Goal: Information Seeking & Learning: Learn about a topic

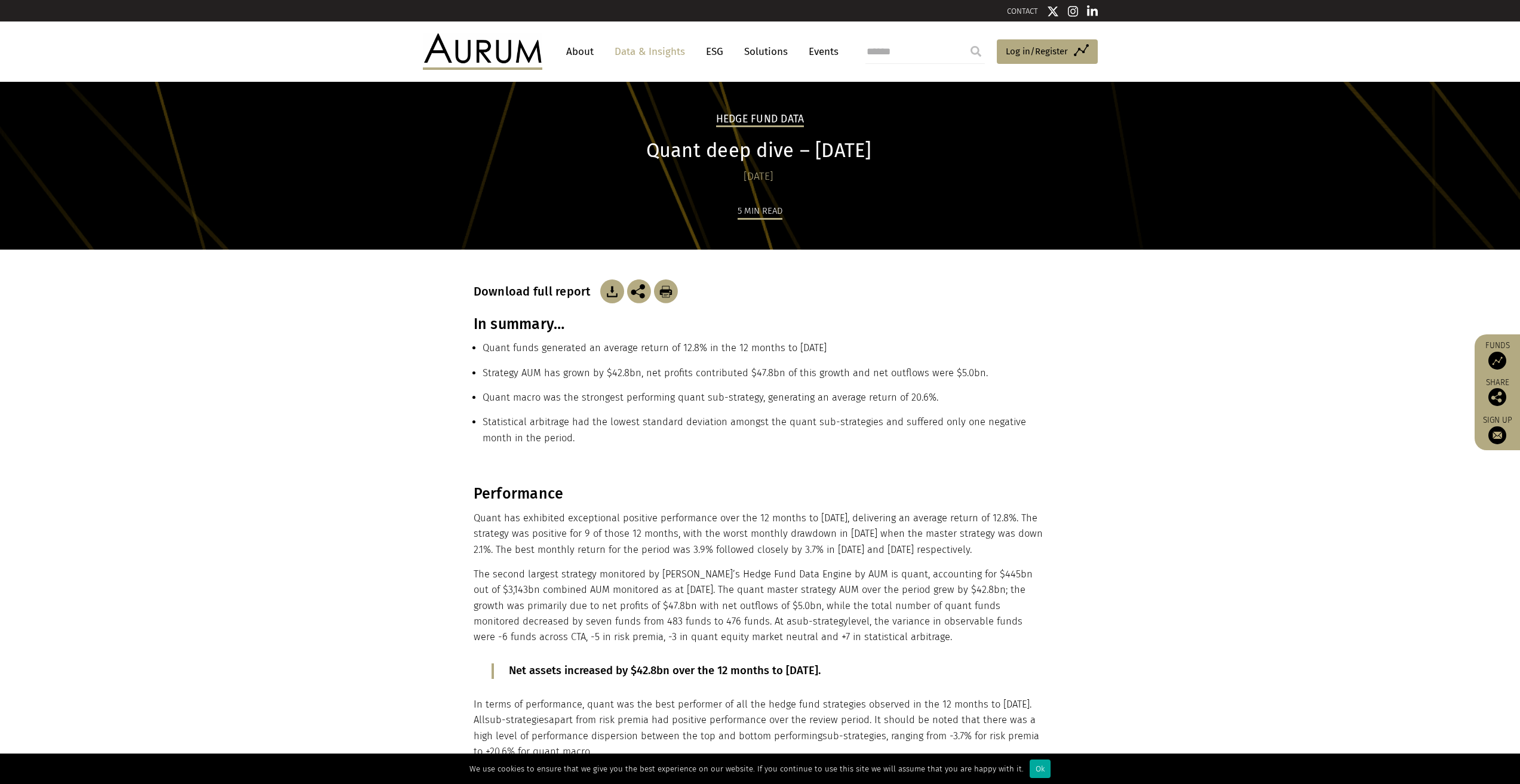
click at [473, 50] on img at bounding box center [482, 50] width 119 height 36
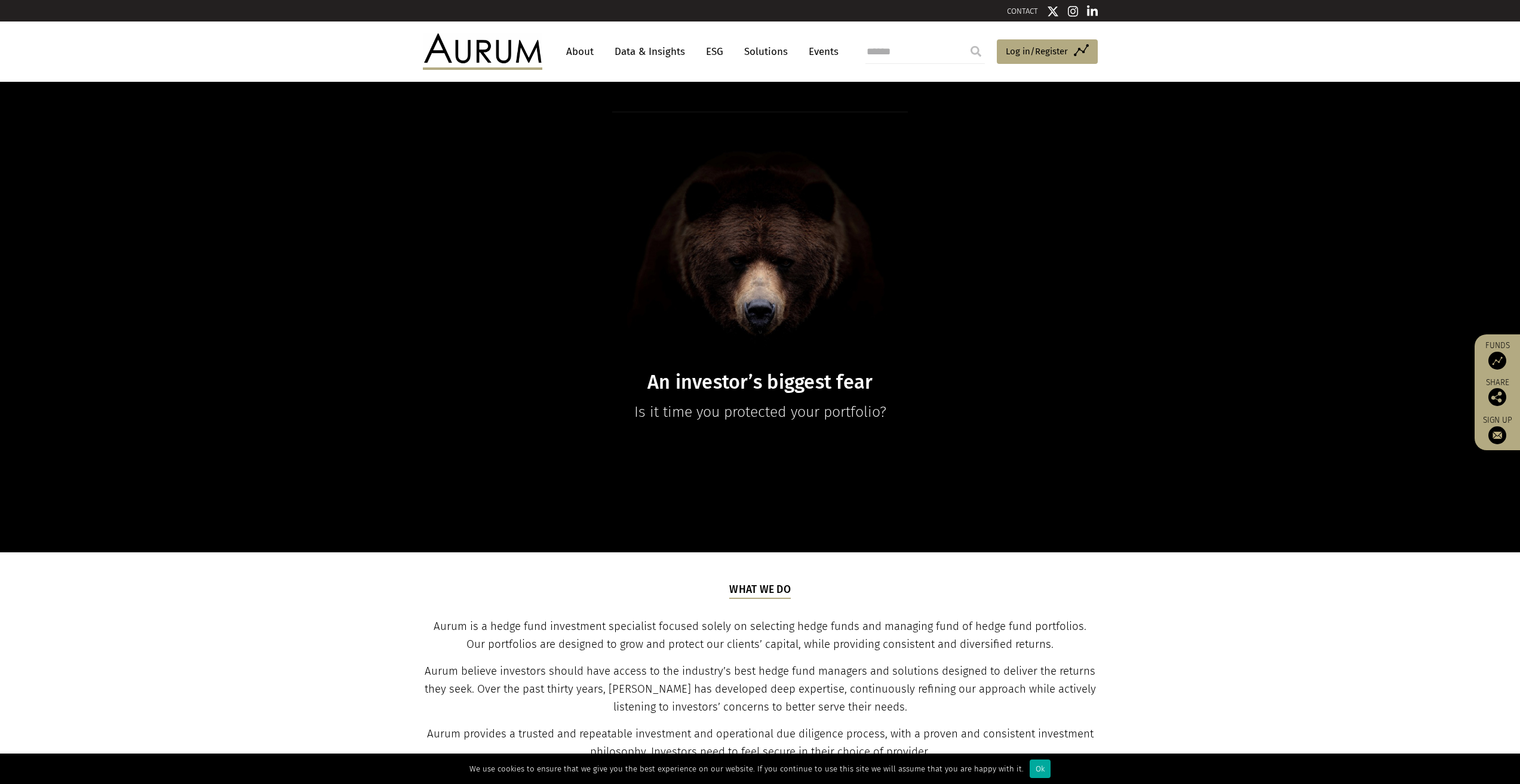
click at [884, 51] on input "search" at bounding box center [925, 52] width 119 height 24
type input "*****"
click at [964, 39] on input "submit" at bounding box center [976, 51] width 24 height 24
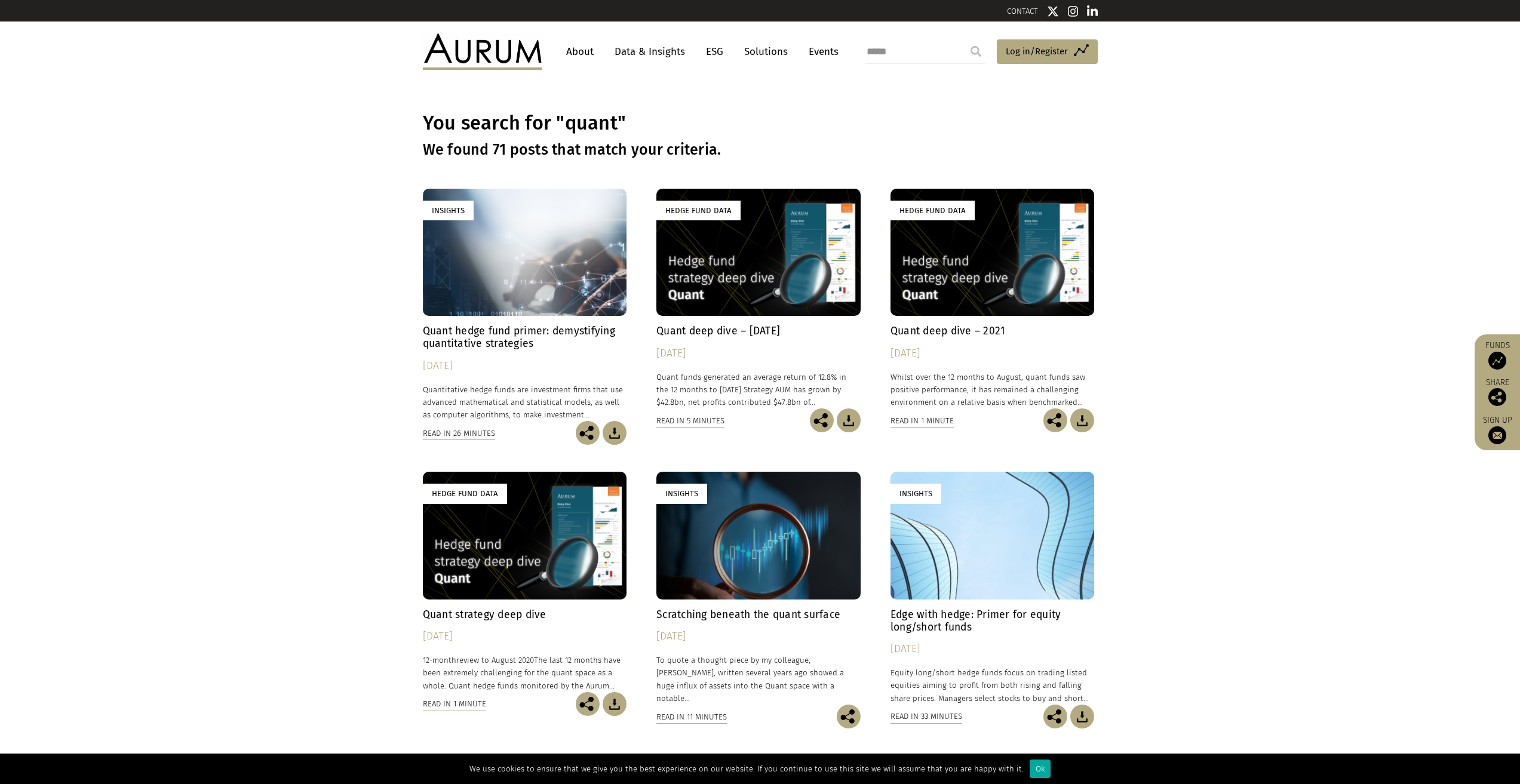
drag, startPoint x: 958, startPoint y: 345, endPoint x: 1275, endPoint y: 278, distance: 324.0
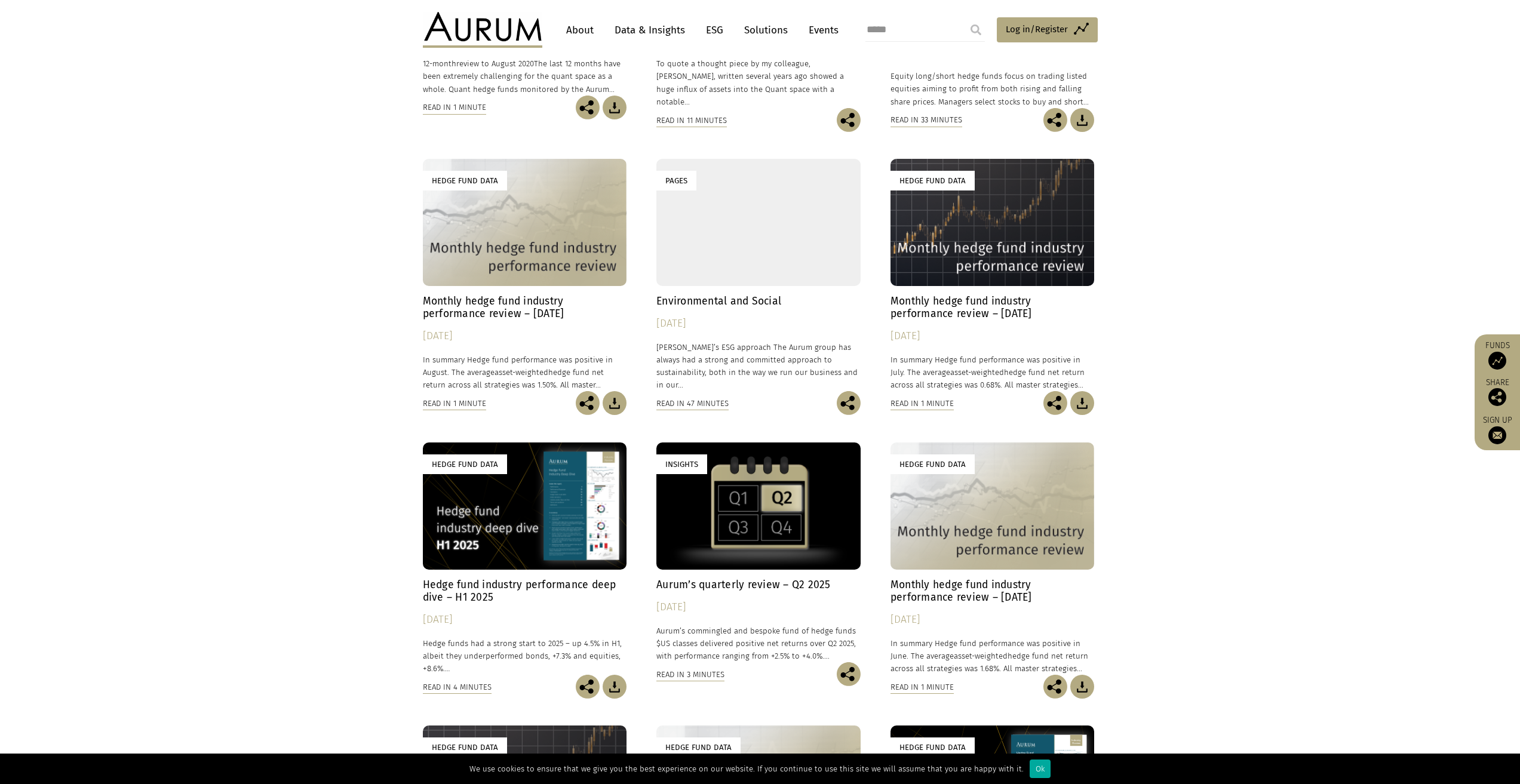
scroll to position [597, 0]
click at [527, 312] on h4 "Monthly hedge fund industry performance review – August 2025" at bounding box center [524, 307] width 204 height 25
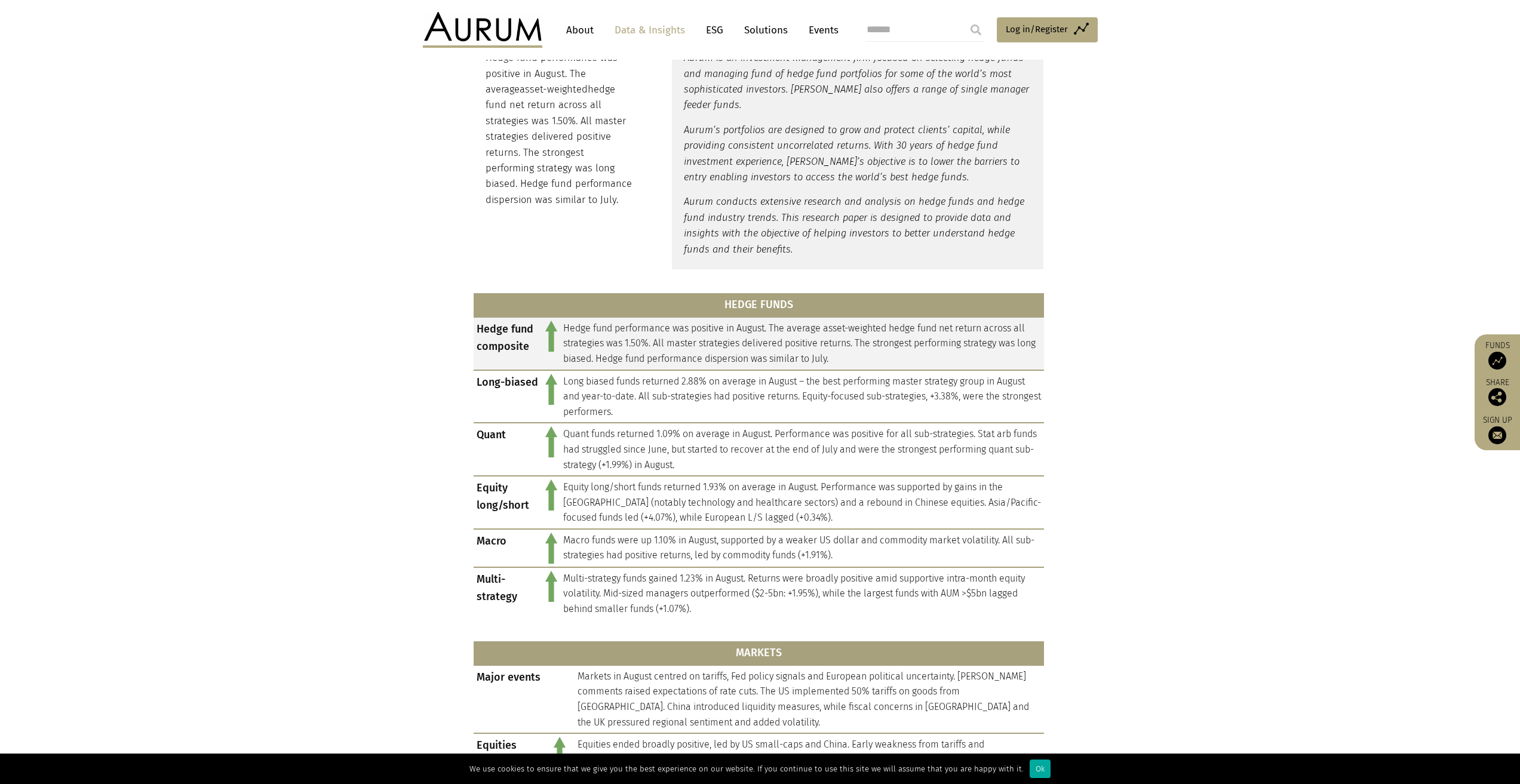
scroll to position [358, 0]
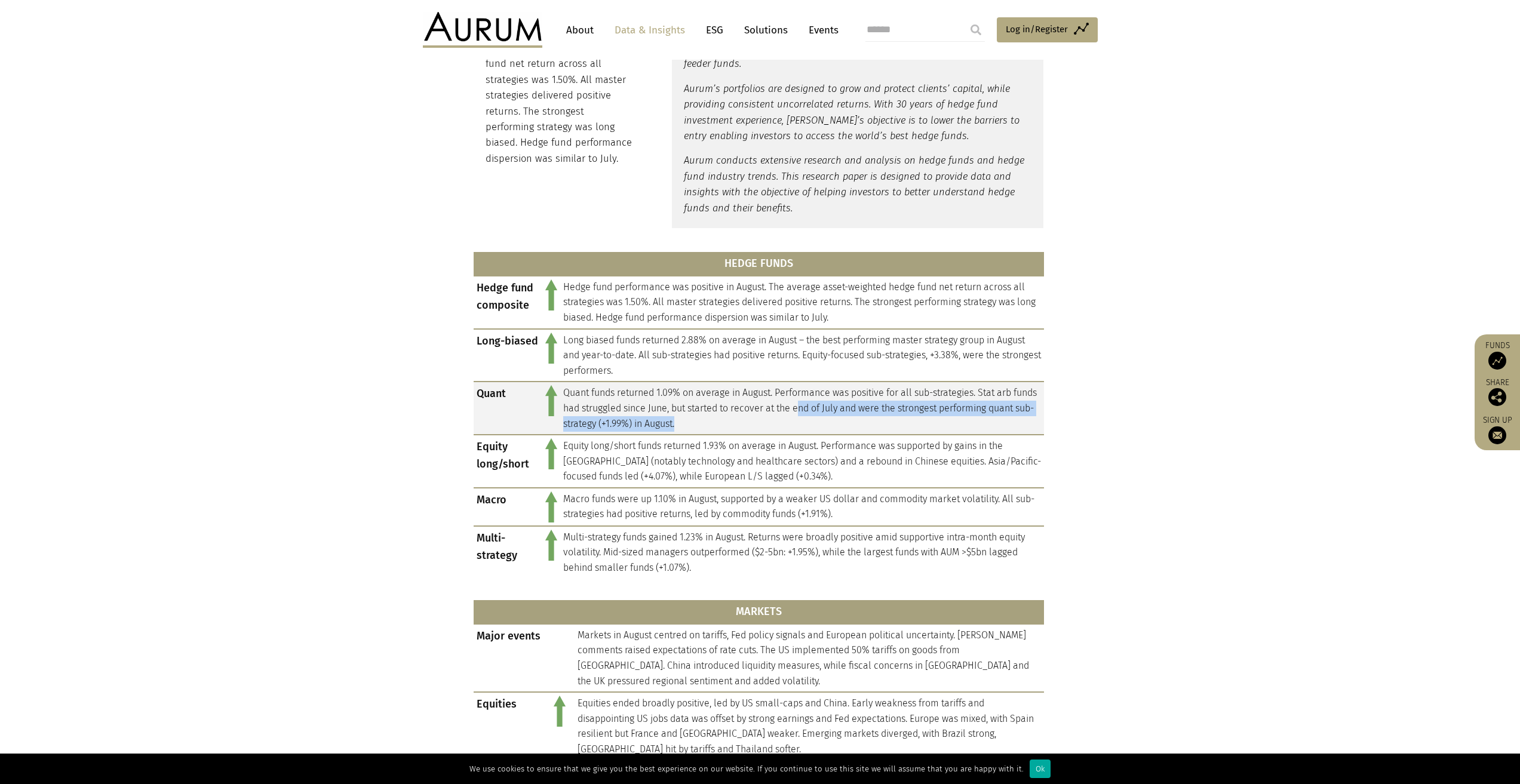
drag, startPoint x: 834, startPoint y: 404, endPoint x: 900, endPoint y: 423, distance: 68.7
click at [900, 423] on td "Quant funds returned 1.09% on average in August. Performance was positive for a…" at bounding box center [802, 409] width 484 height 53
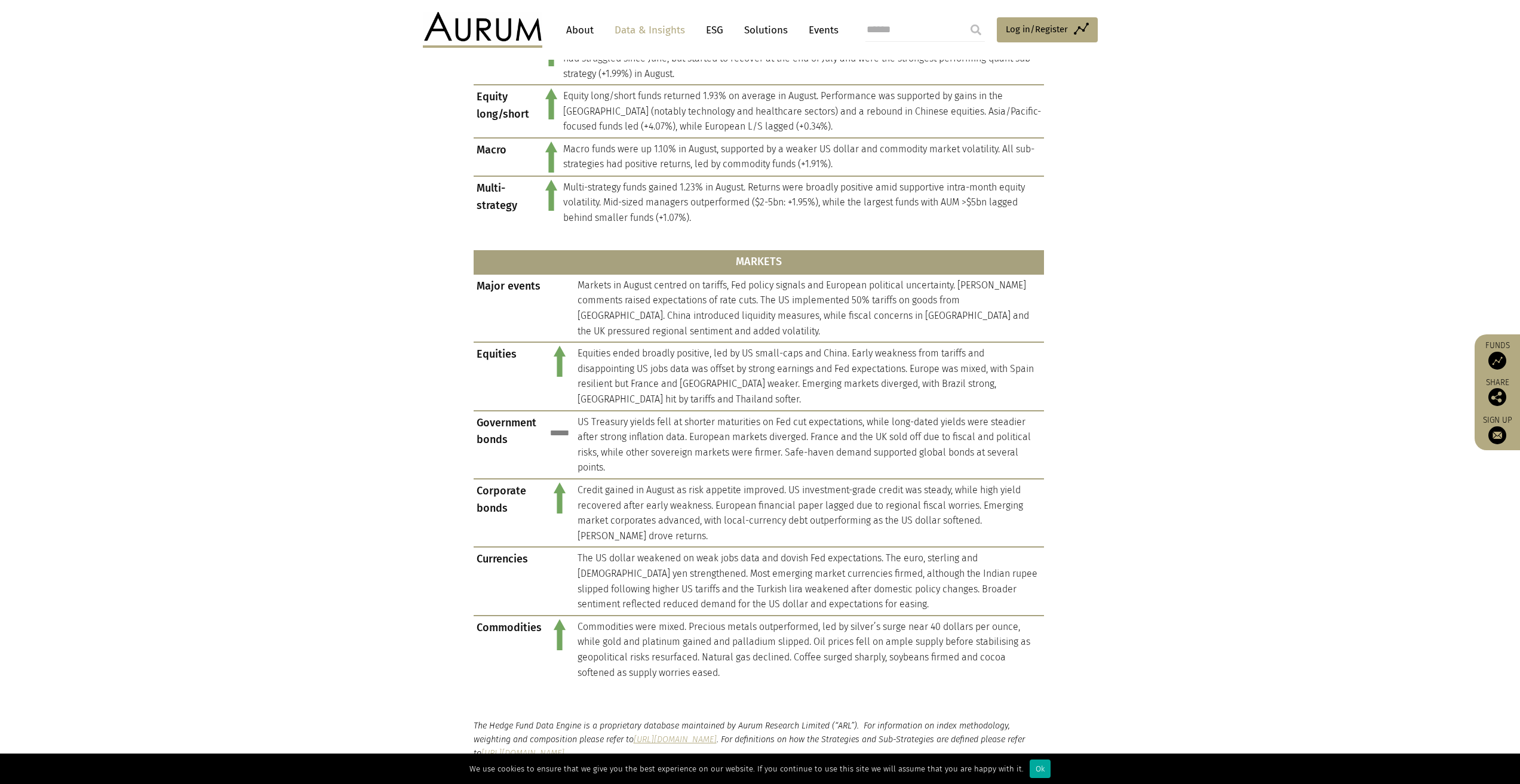
scroll to position [1090, 0]
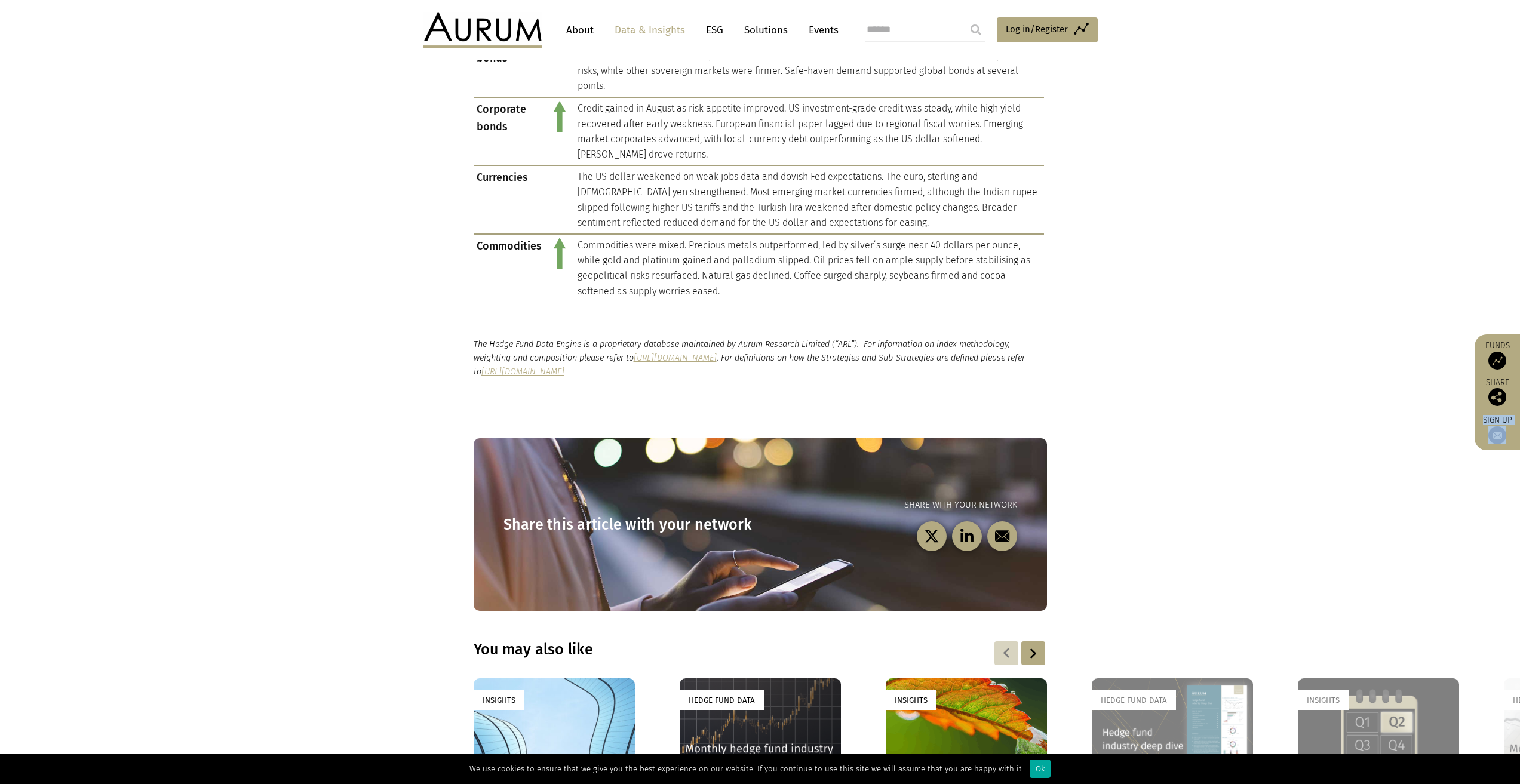
drag, startPoint x: 1476, startPoint y: 430, endPoint x: 1484, endPoint y: 275, distance: 155.2
click at [1484, 275] on div "CONTACT About Data & Insights ESG Solutions Events Access Funds Log in/Register…" at bounding box center [760, 49] width 1520 height 2277
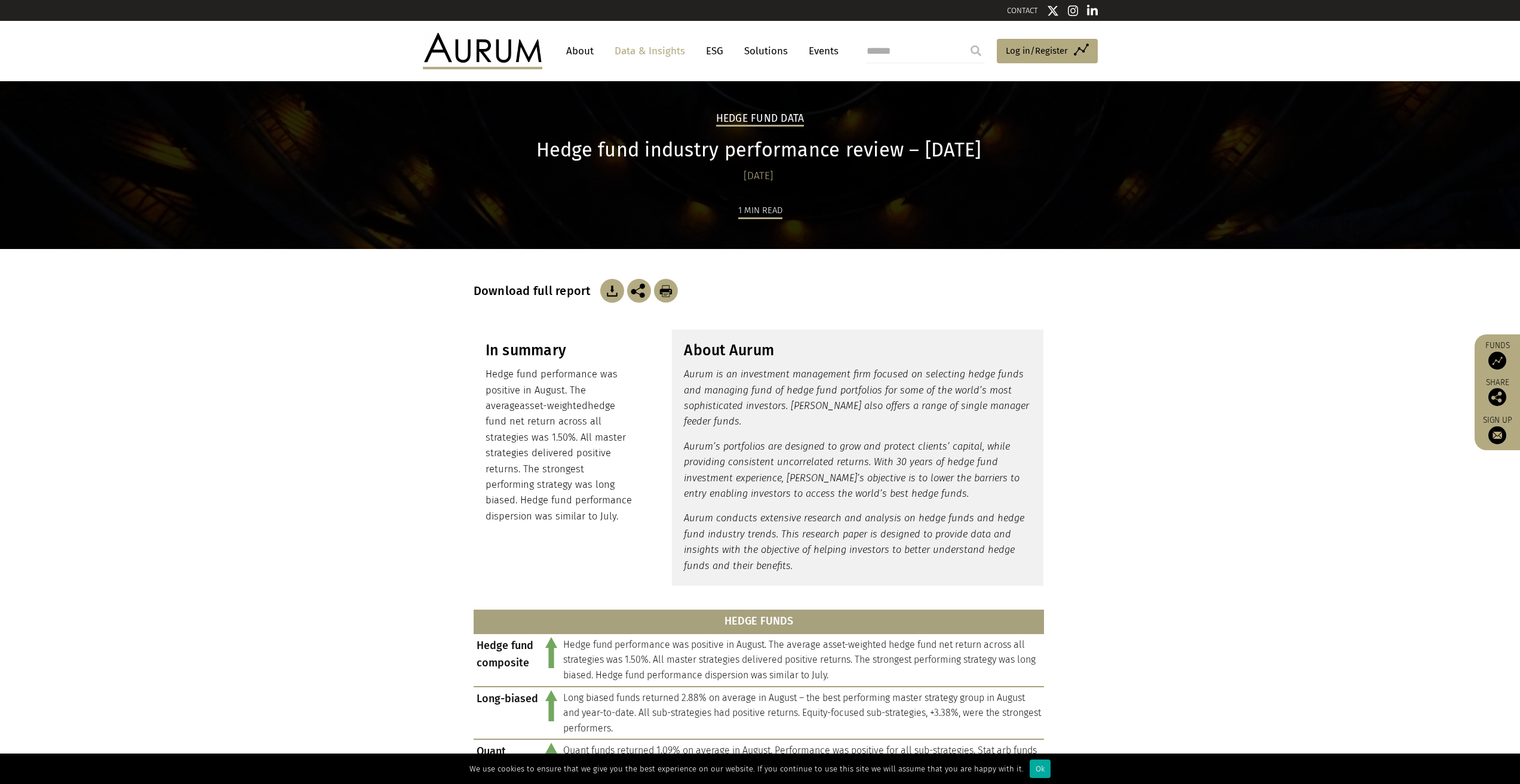
scroll to position [0, 0]
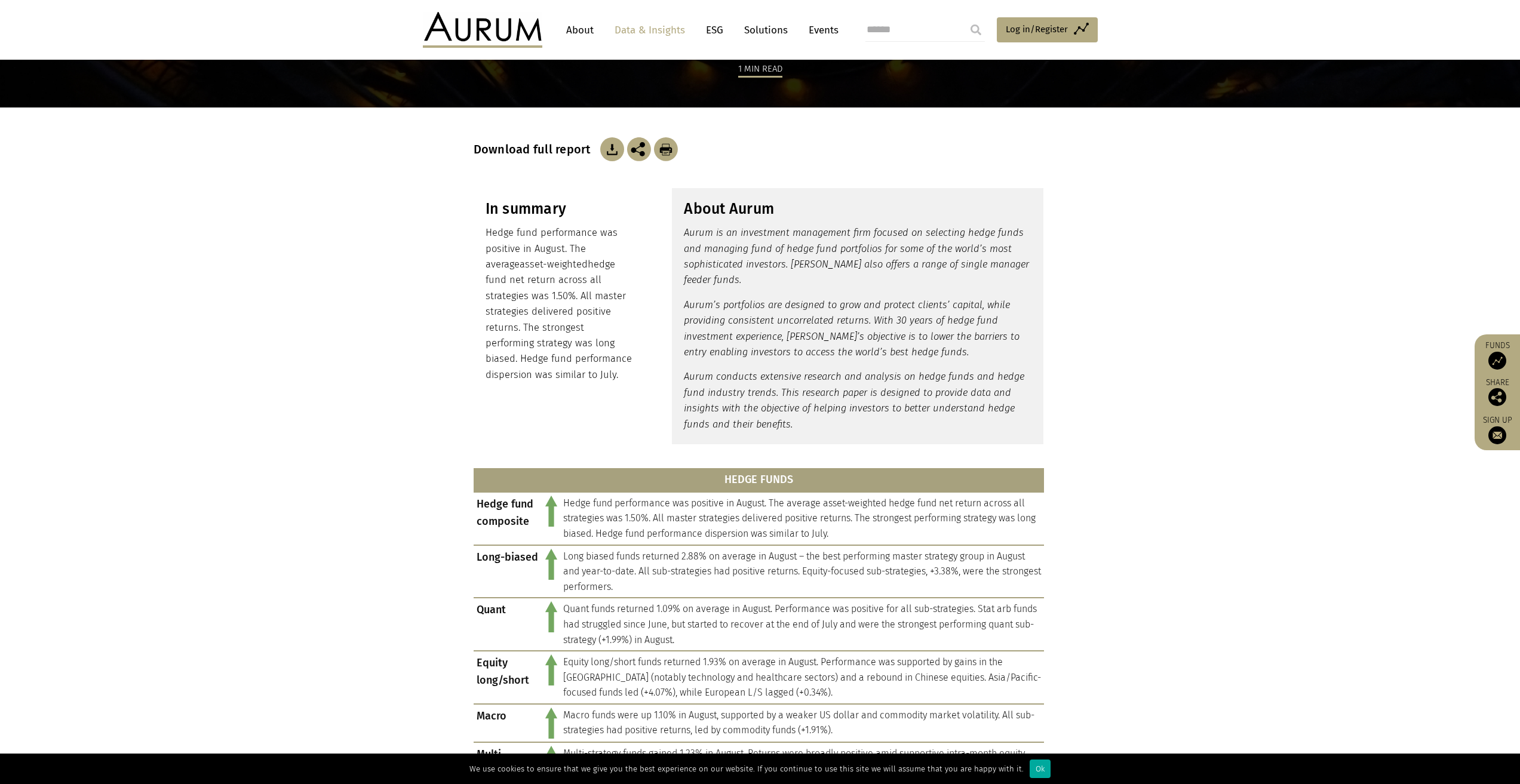
scroll to position [179, 0]
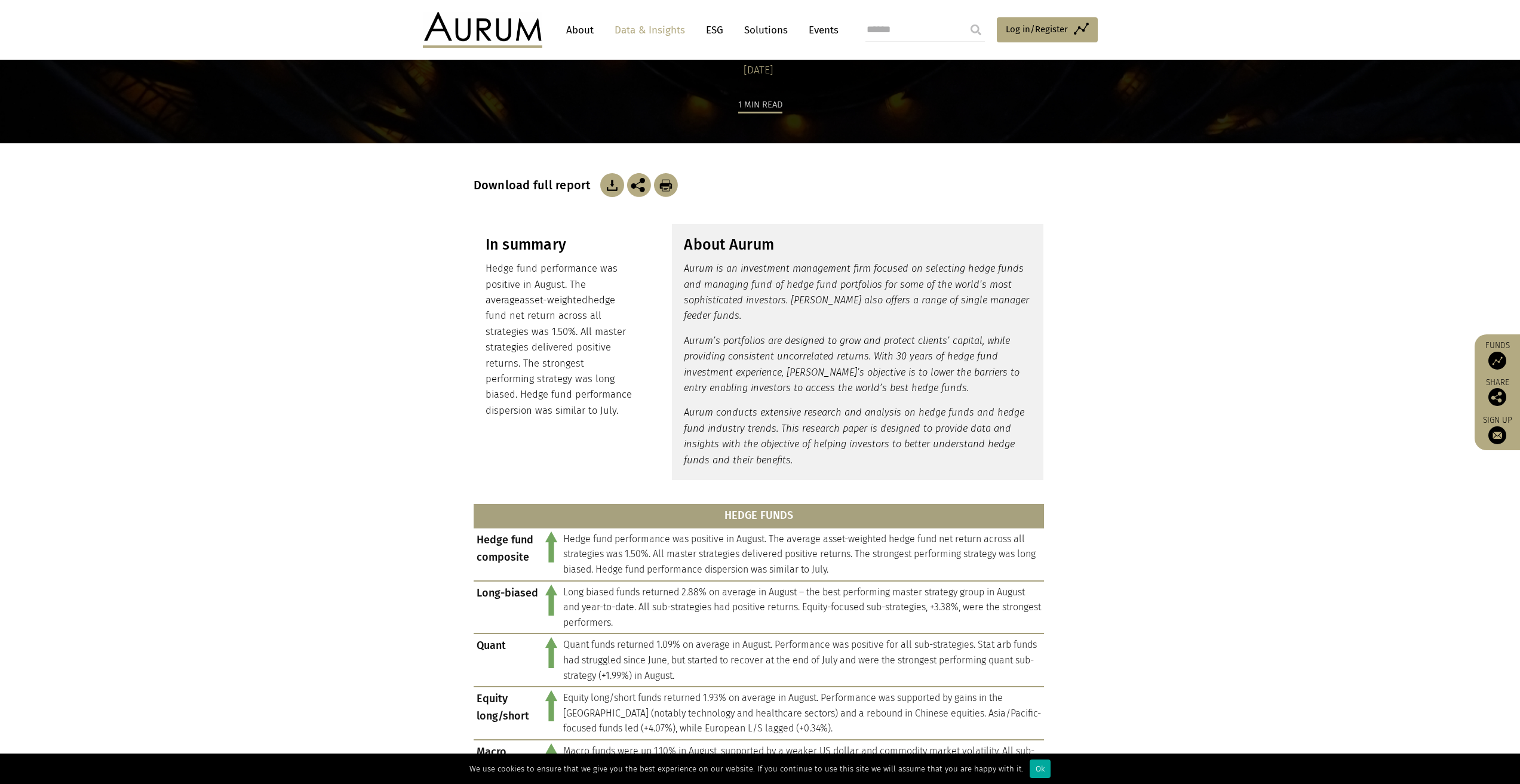
scroll to position [239, 0]
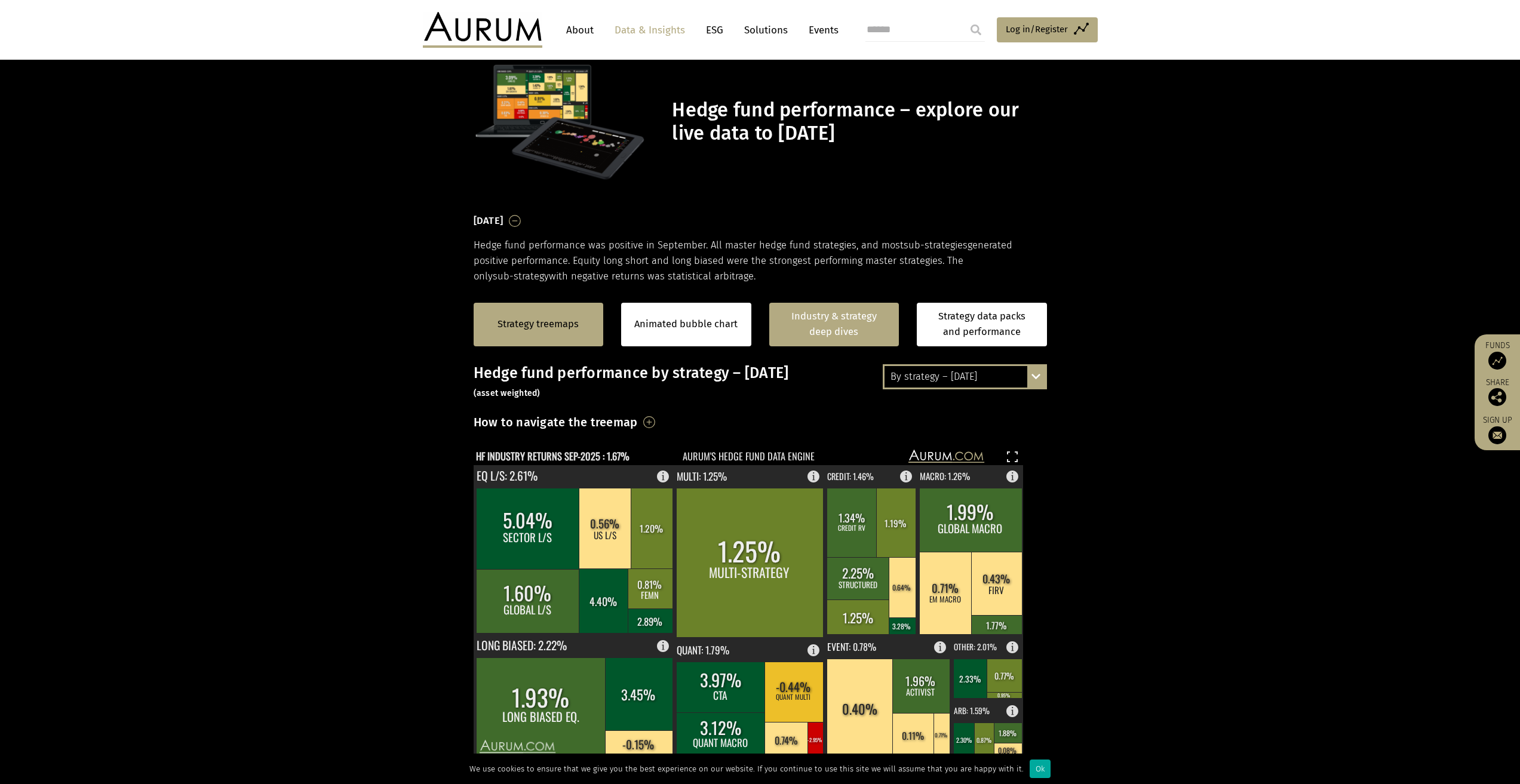
scroll to position [298, 0]
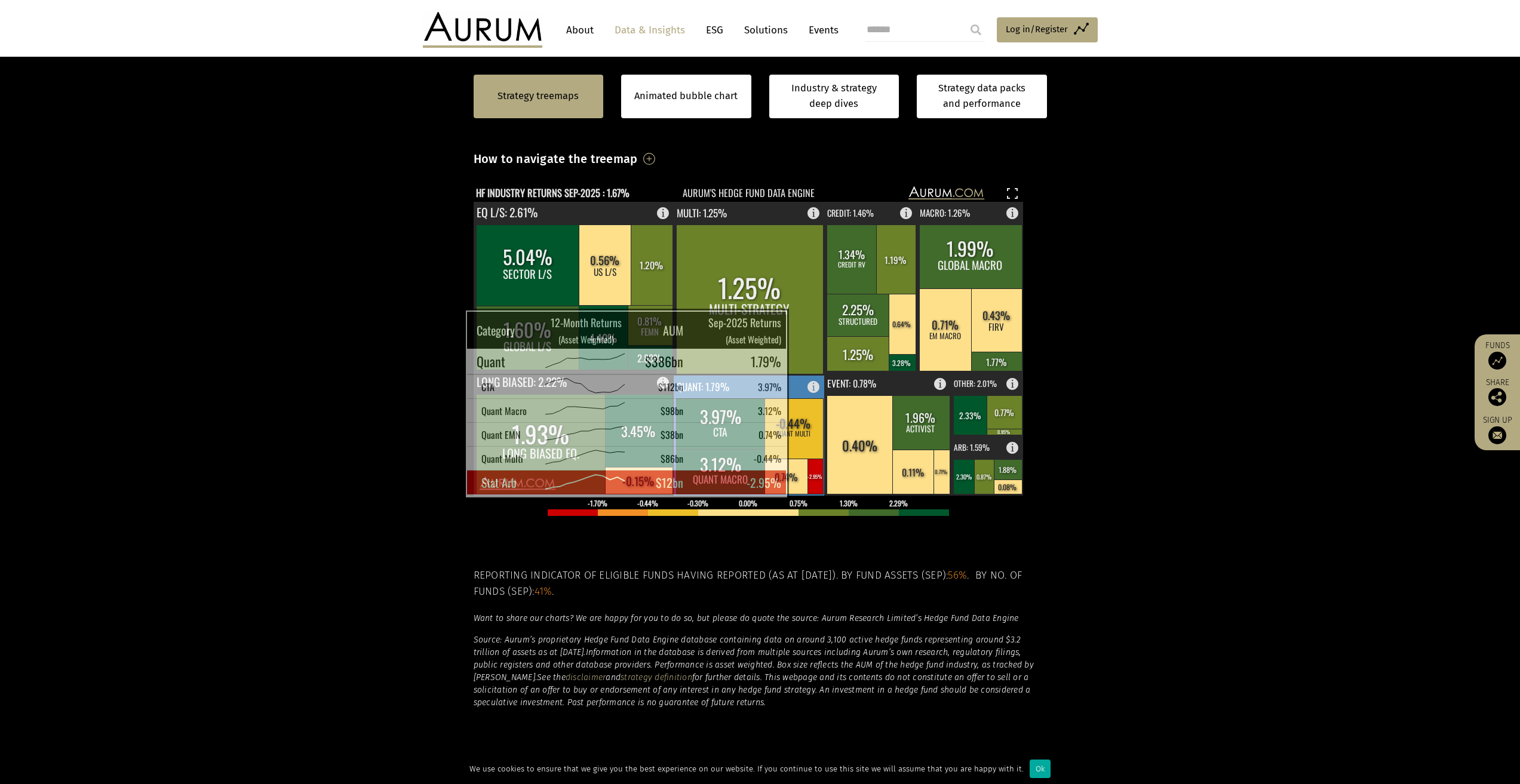
click at [810, 482] on rect at bounding box center [815, 476] width 16 height 35
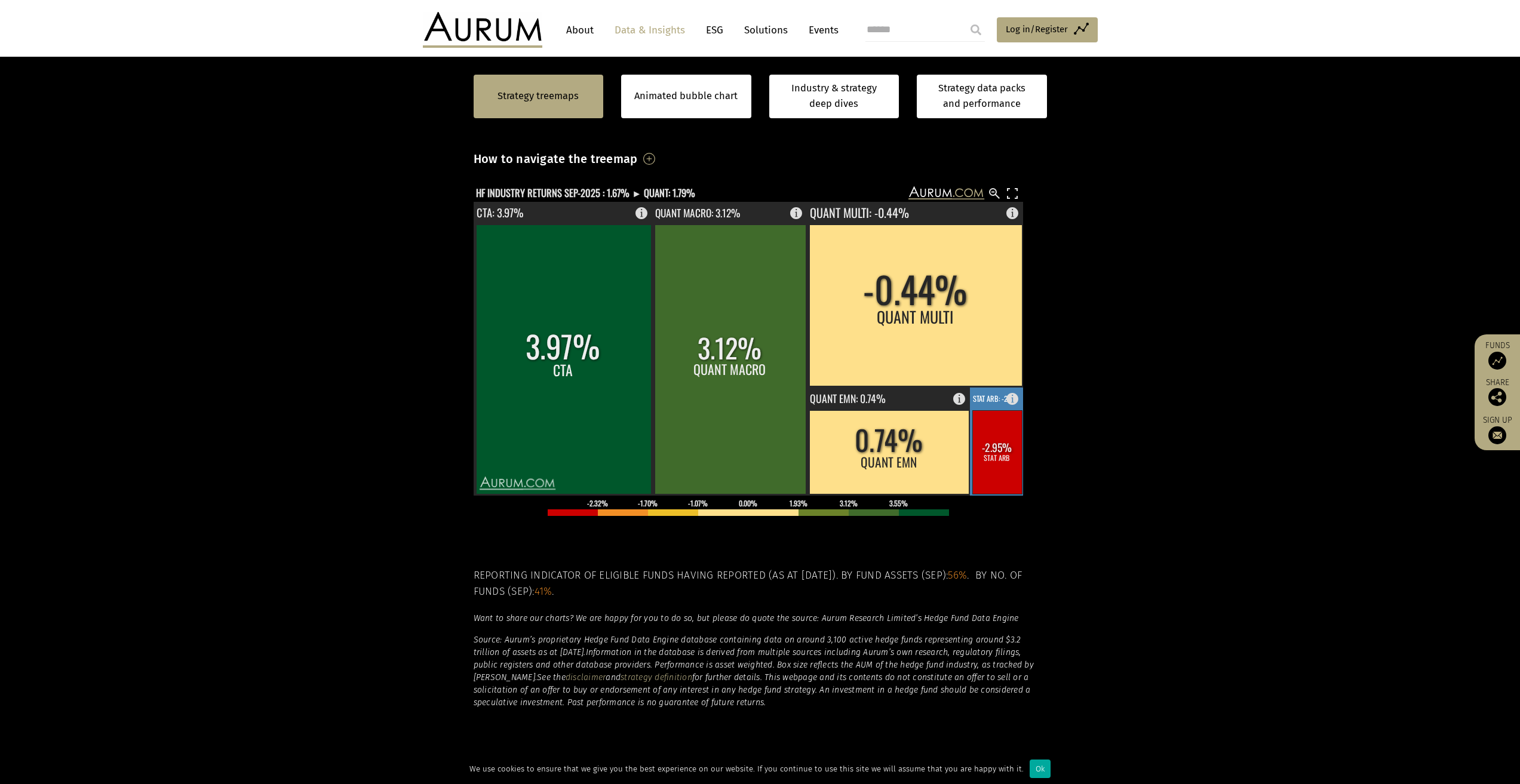
click at [994, 452] on rect at bounding box center [997, 452] width 50 height 84
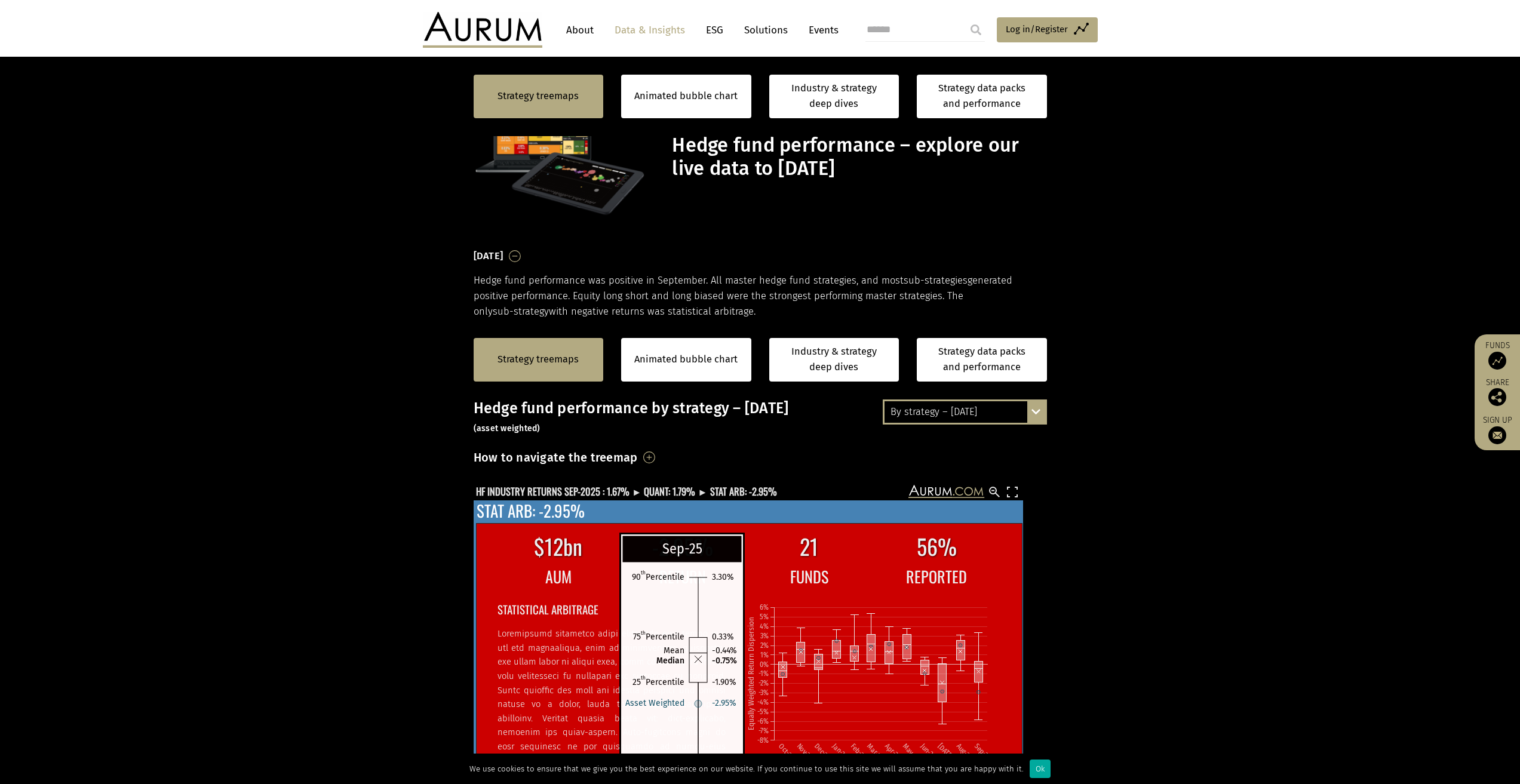
scroll to position [298, 0]
